Goal: Information Seeking & Learning: Learn about a topic

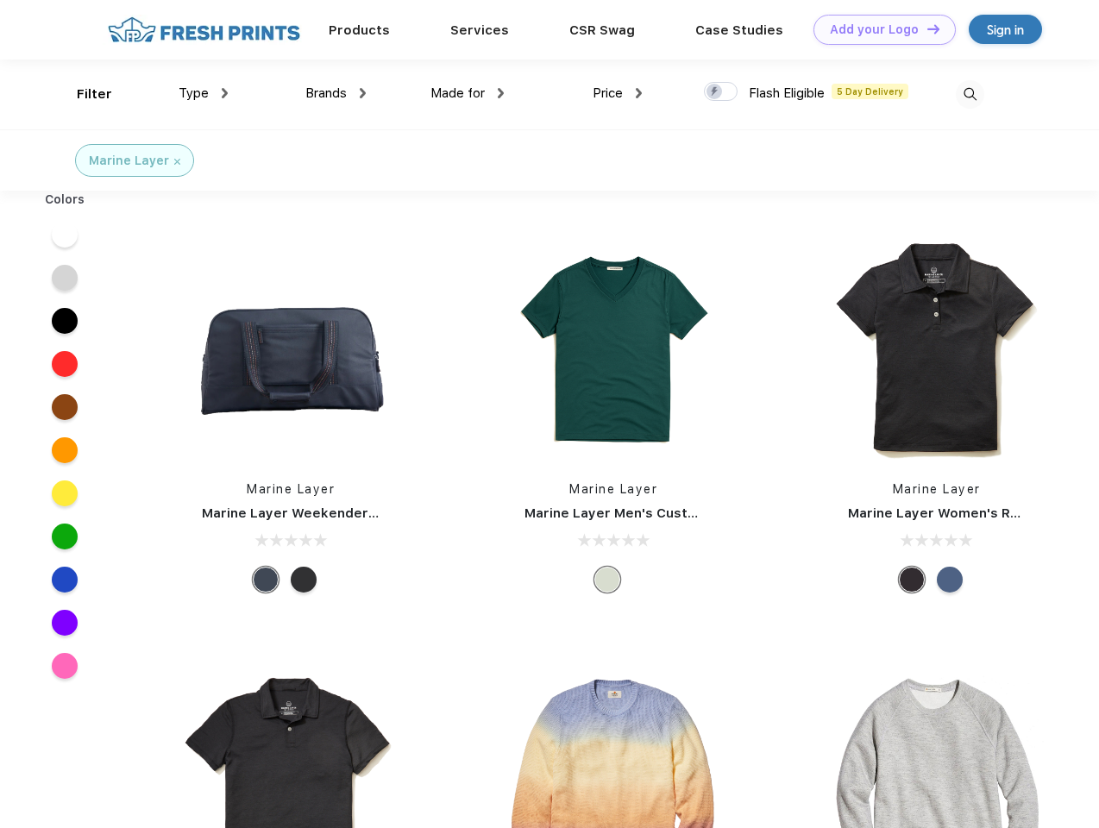
scroll to position [1, 0]
click at [878, 29] on link "Add your Logo Design Tool" at bounding box center [885, 30] width 142 height 30
click at [0, 0] on div "Design Tool" at bounding box center [0, 0] width 0 height 0
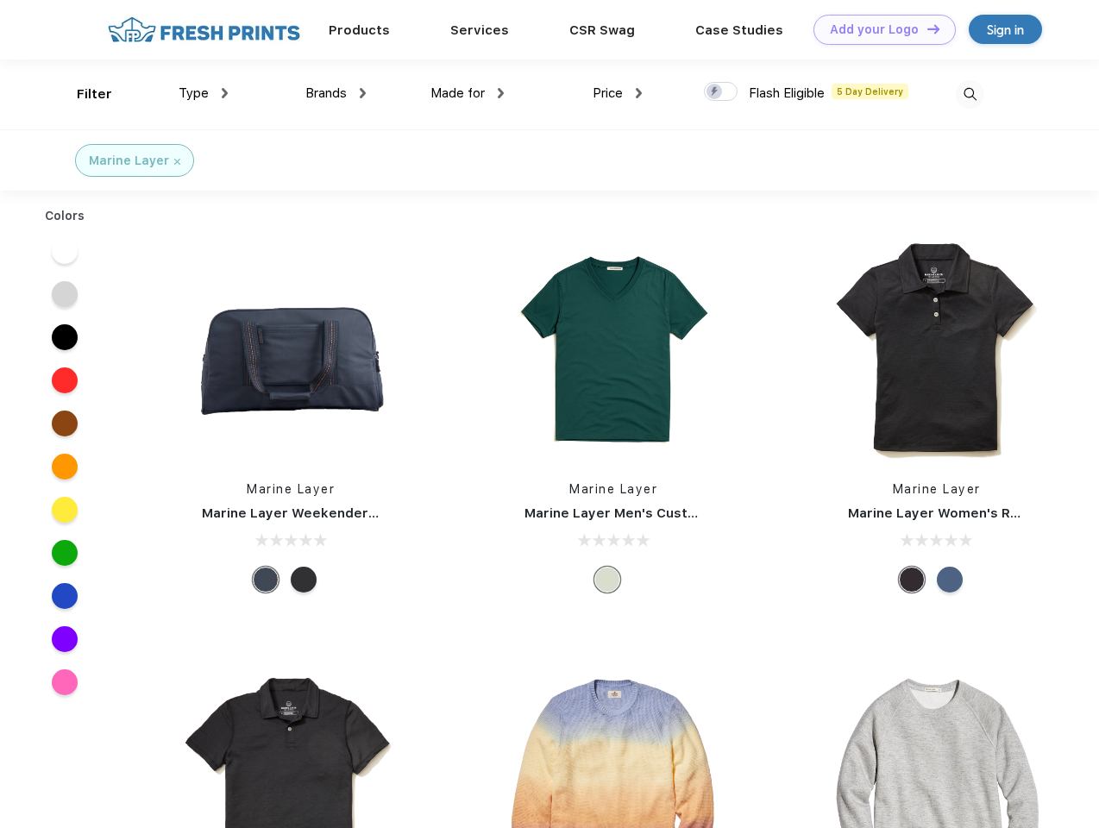
click at [926, 28] on link "Add your Logo Design Tool" at bounding box center [885, 30] width 142 height 30
click at [83, 94] on div "Filter" at bounding box center [94, 95] width 35 height 20
click at [204, 93] on span "Type" at bounding box center [194, 93] width 30 height 16
click at [336, 93] on span "Brands" at bounding box center [325, 93] width 41 height 16
click at [468, 93] on span "Made for" at bounding box center [458, 93] width 54 height 16
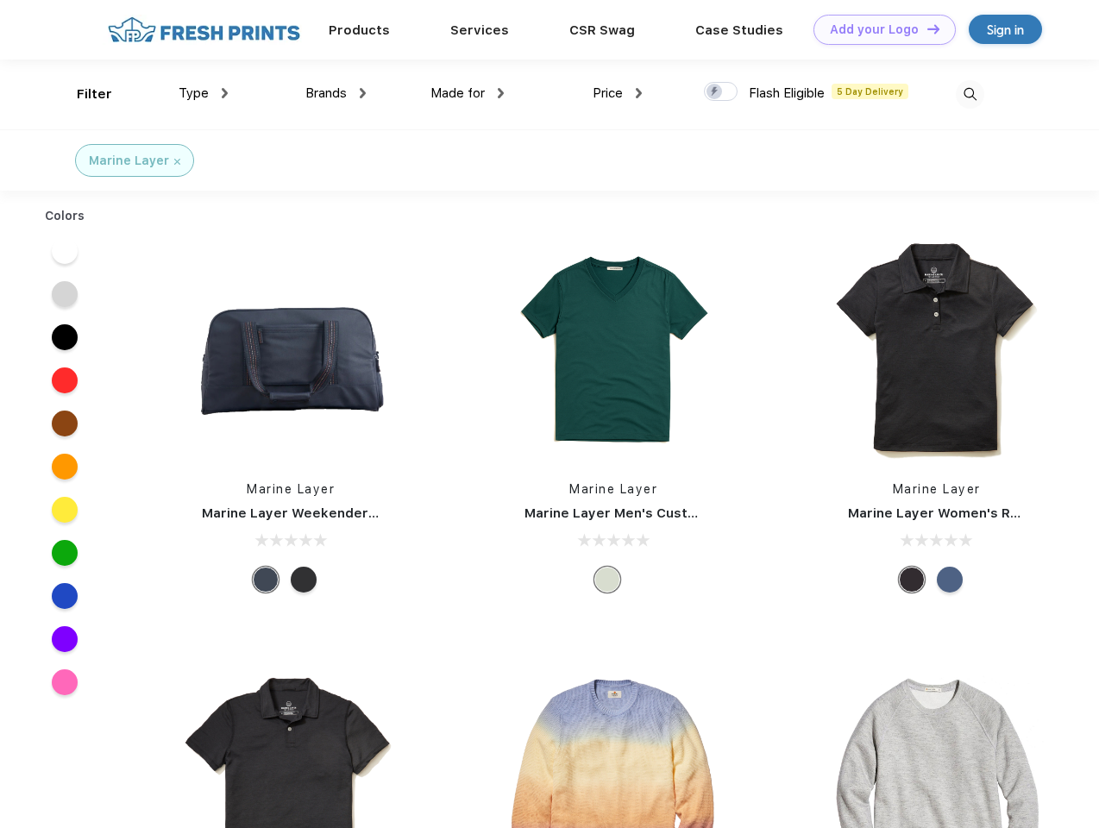
click at [618, 93] on span "Price" at bounding box center [608, 93] width 30 height 16
click at [721, 92] on div at bounding box center [721, 91] width 34 height 19
click at [715, 92] on input "checkbox" at bounding box center [709, 86] width 11 height 11
click at [970, 94] on img at bounding box center [970, 94] width 28 height 28
